Goal: Task Accomplishment & Management: Manage account settings

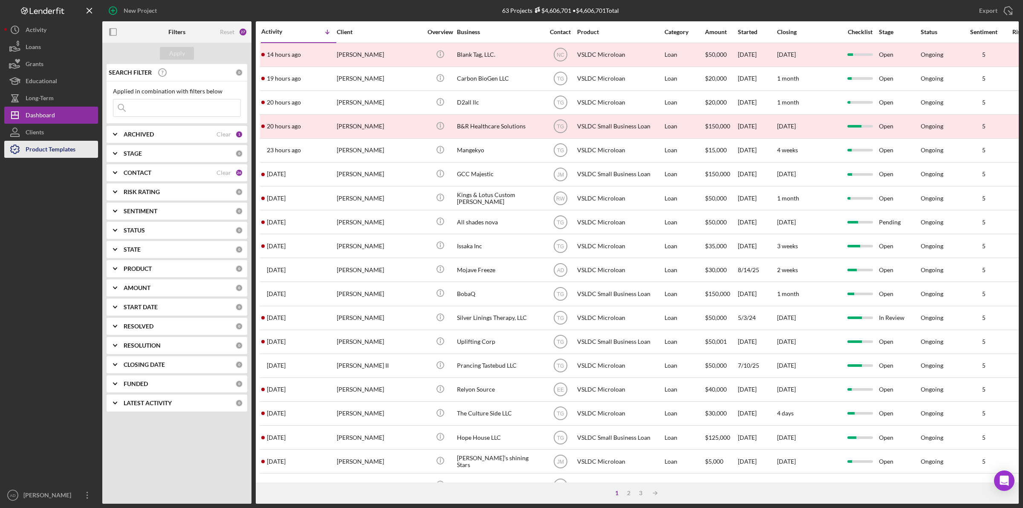
click at [33, 152] on div "Product Templates" at bounding box center [51, 150] width 50 height 19
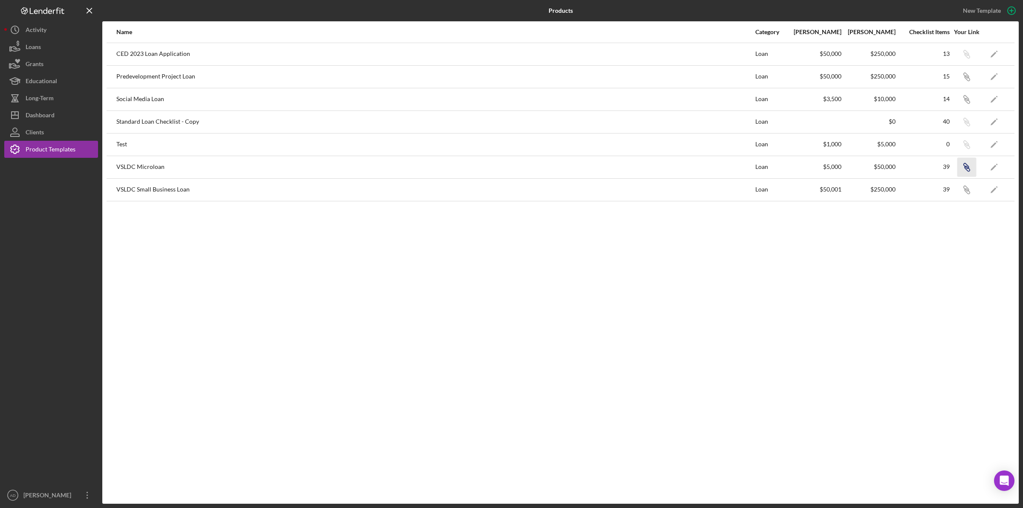
click at [965, 167] on icon "Icon/Link" at bounding box center [966, 166] width 19 height 19
click at [32, 112] on div "Dashboard" at bounding box center [40, 116] width 29 height 19
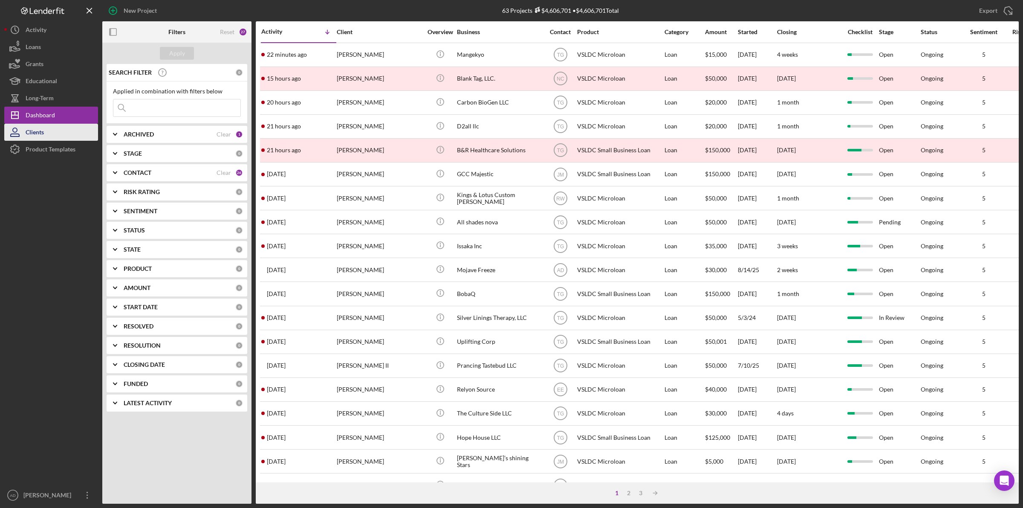
click at [35, 130] on div "Clients" at bounding box center [35, 133] width 18 height 19
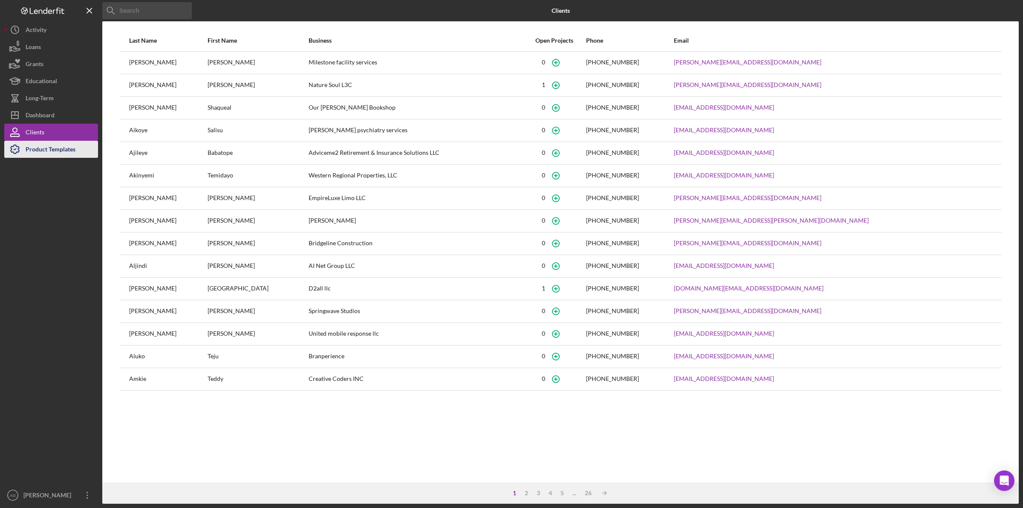
click at [31, 146] on div "Product Templates" at bounding box center [51, 150] width 50 height 19
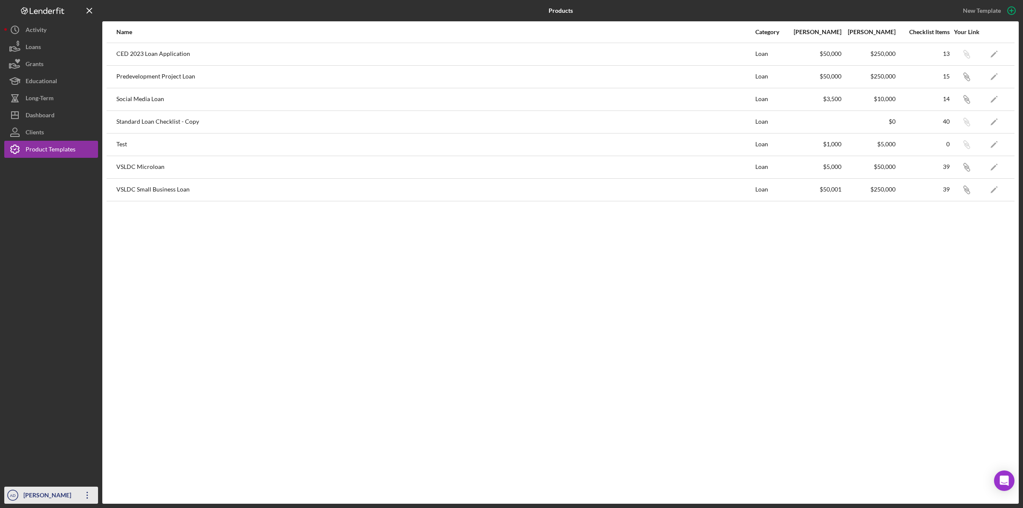
click at [35, 491] on div "[PERSON_NAME]" at bounding box center [48, 495] width 55 height 19
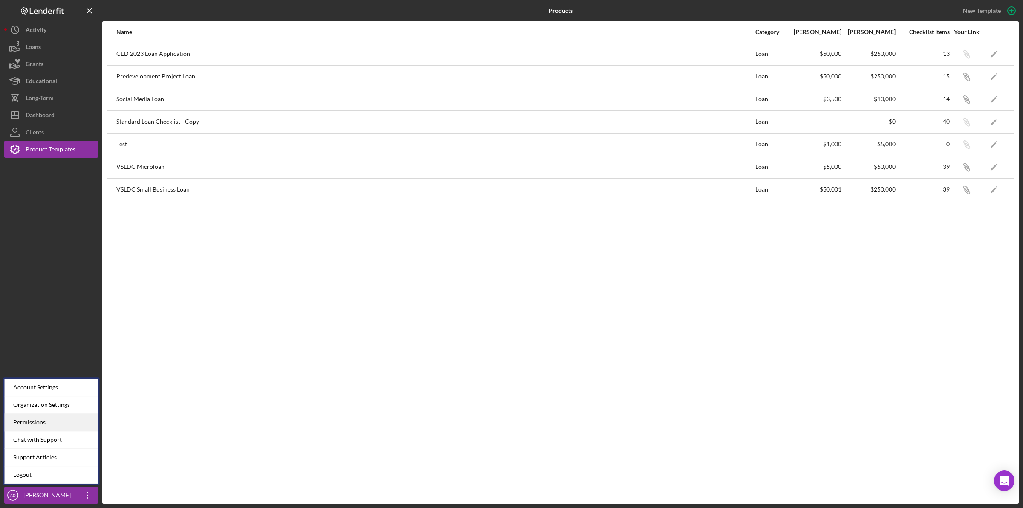
click at [57, 415] on div "Permissions" at bounding box center [52, 421] width 94 height 17
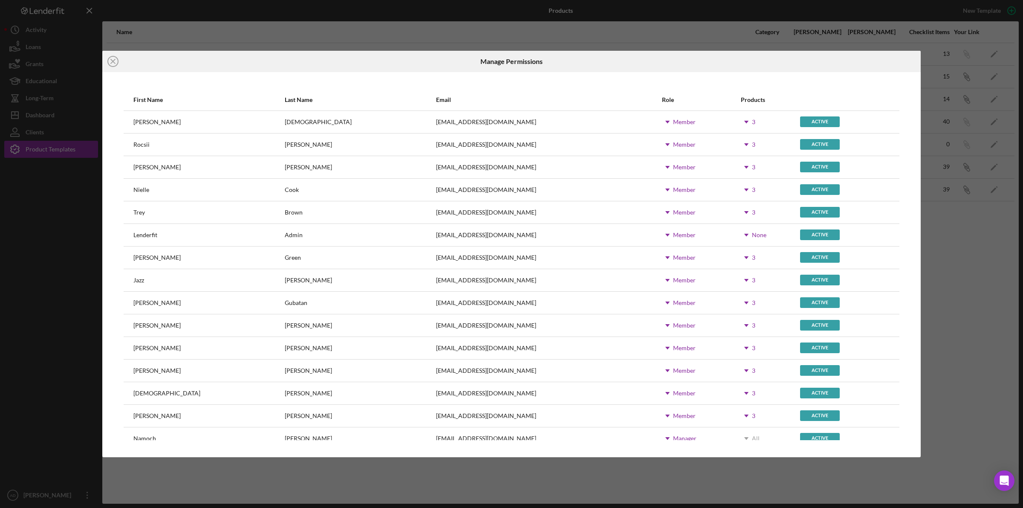
click at [744, 122] on use at bounding box center [746, 122] width 4 height 3
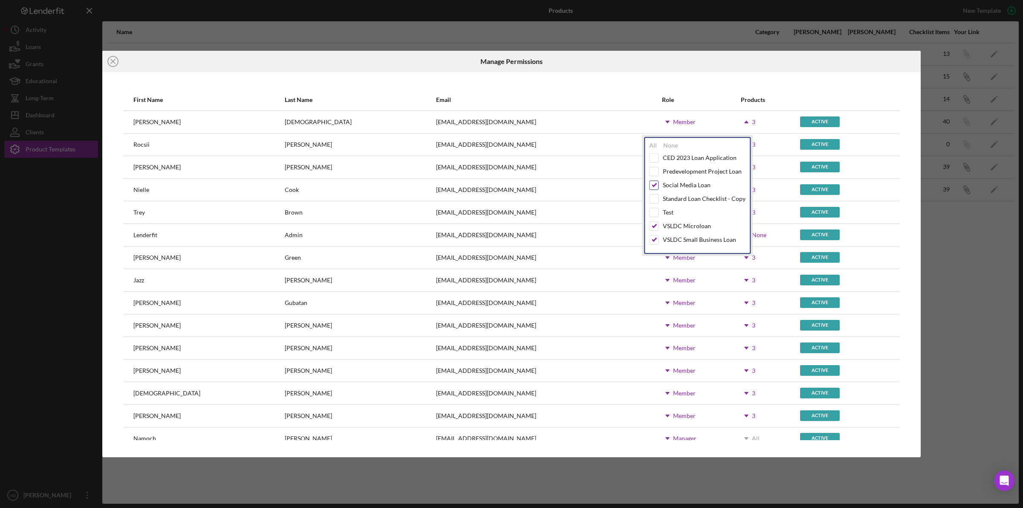
click at [652, 185] on input "checkbox" at bounding box center [654, 185] width 9 height 9
click at [653, 224] on input "checkbox" at bounding box center [654, 226] width 9 height 9
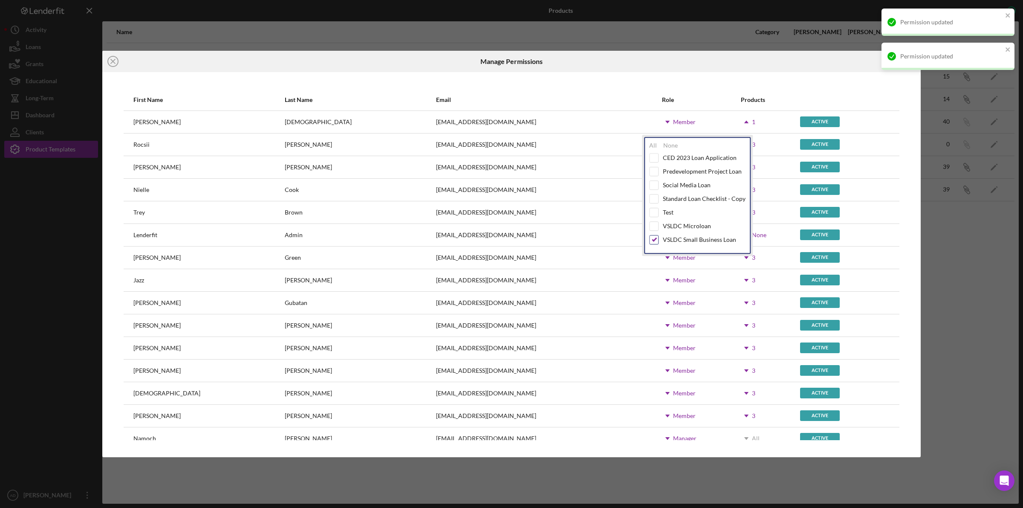
click at [652, 239] on input "checkbox" at bounding box center [654, 239] width 9 height 9
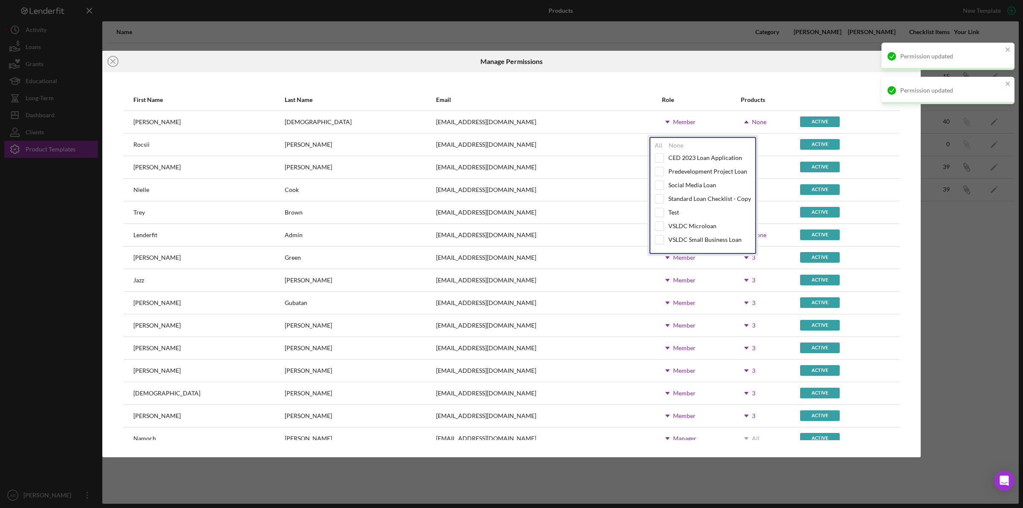
click at [673, 141] on div "Member" at bounding box center [684, 144] width 23 height 7
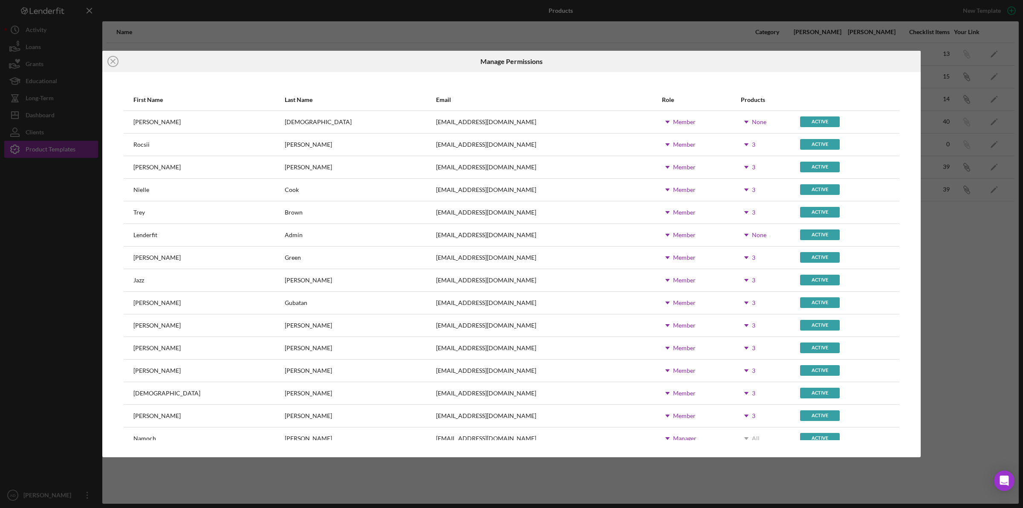
click at [662, 122] on div "Icon/Dropdown Arrow Member" at bounding box center [701, 121] width 78 height 21
click at [736, 327] on icon "Icon/Dropdown Arrow" at bounding box center [746, 325] width 21 height 21
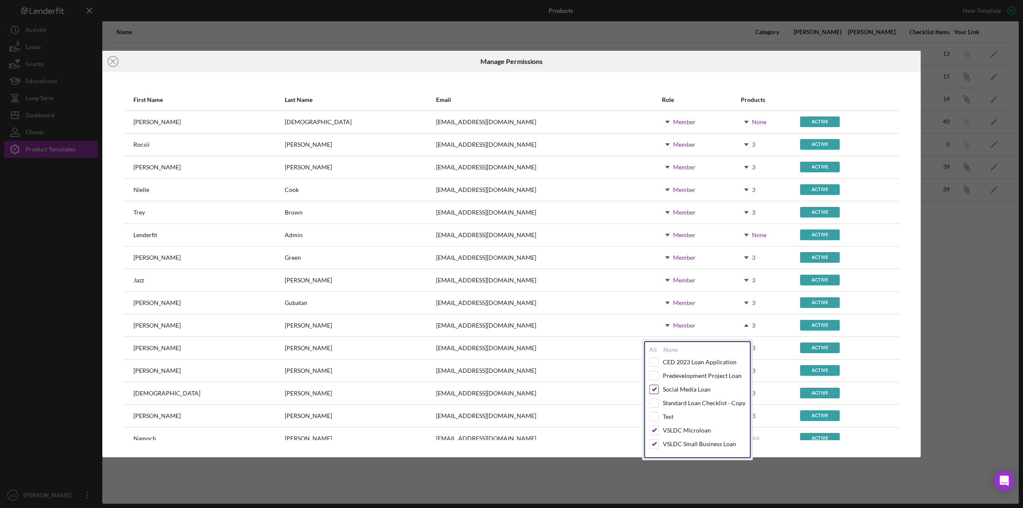
click at [653, 388] on input "checkbox" at bounding box center [654, 389] width 9 height 9
click at [656, 431] on input "checkbox" at bounding box center [654, 430] width 9 height 9
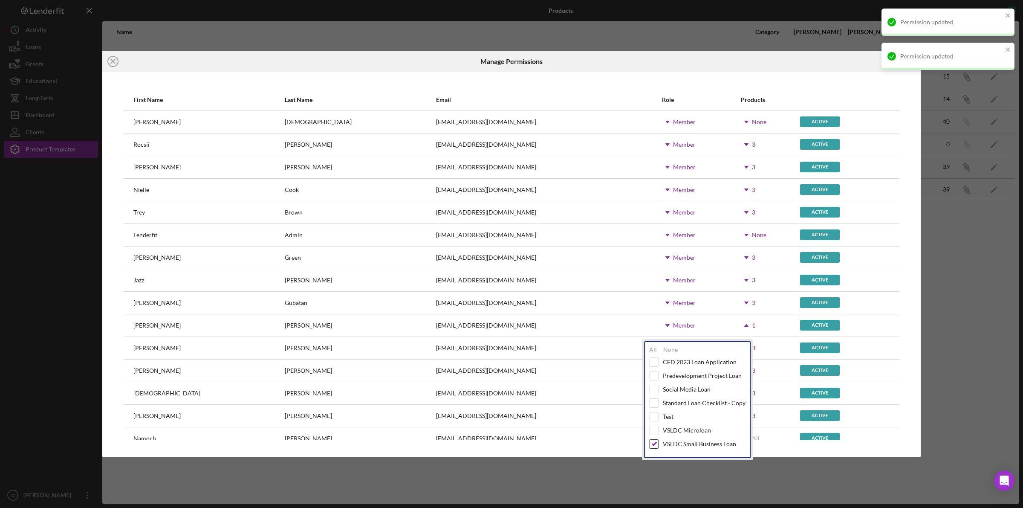
click at [654, 448] on input "checkbox" at bounding box center [654, 443] width 9 height 9
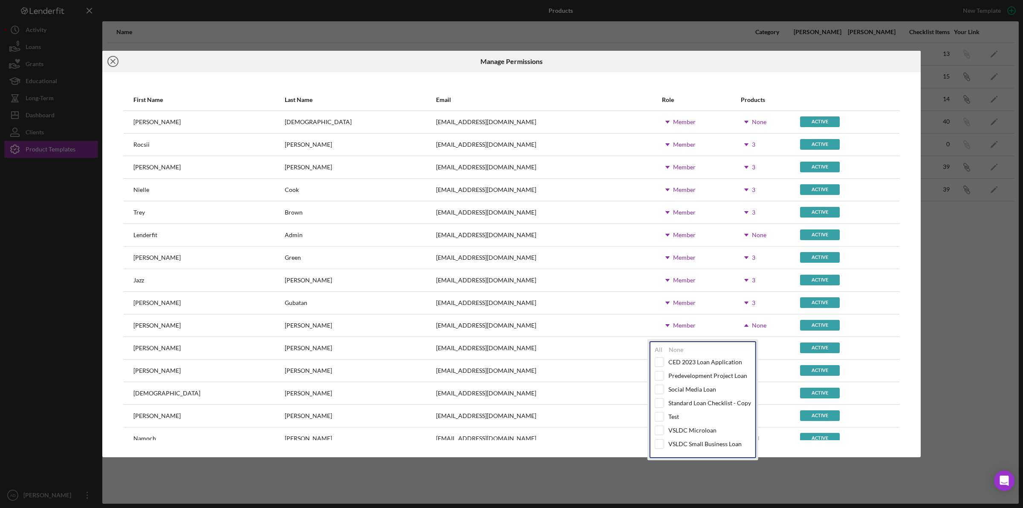
click at [114, 60] on line at bounding box center [113, 61] width 4 height 4
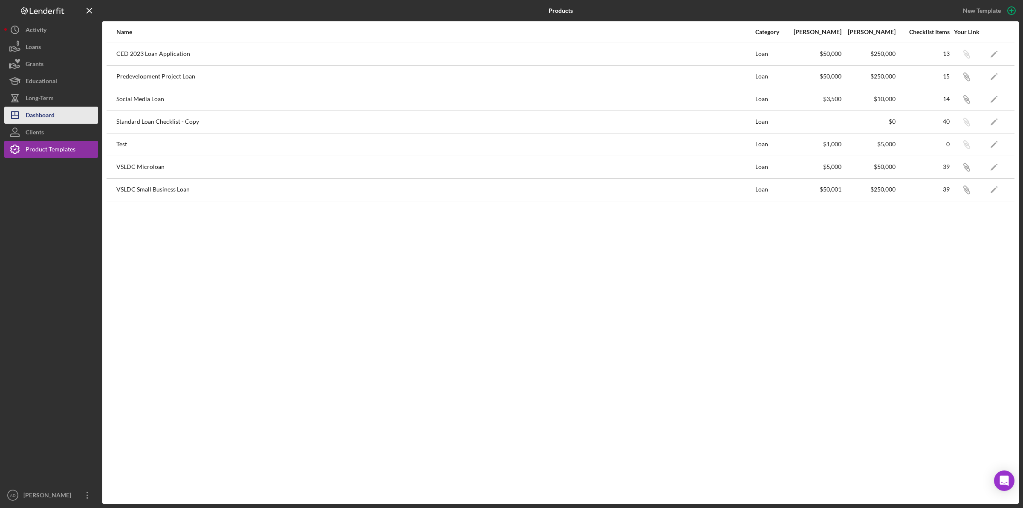
click at [36, 112] on div "Dashboard" at bounding box center [40, 116] width 29 height 19
